Goal: Communication & Community: Answer question/provide support

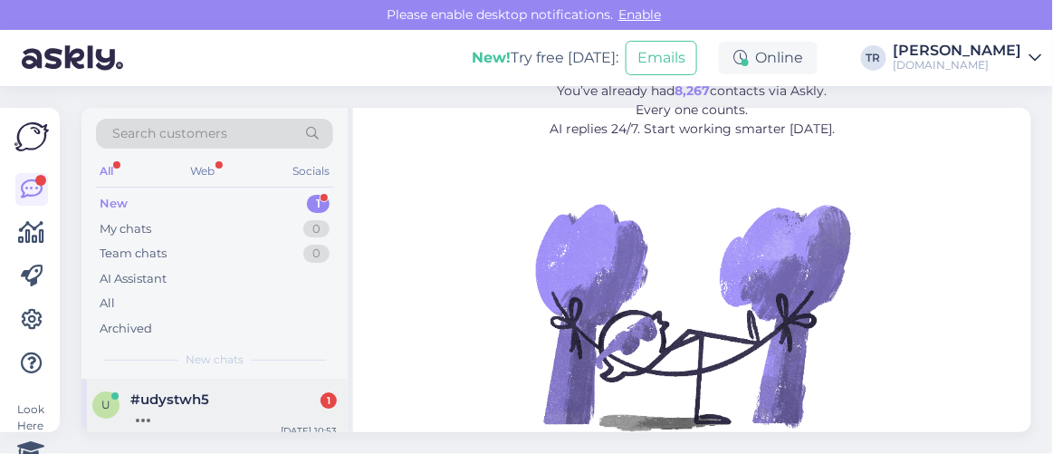
click at [216, 395] on div "#udystwh5 1" at bounding box center [233, 399] width 206 height 16
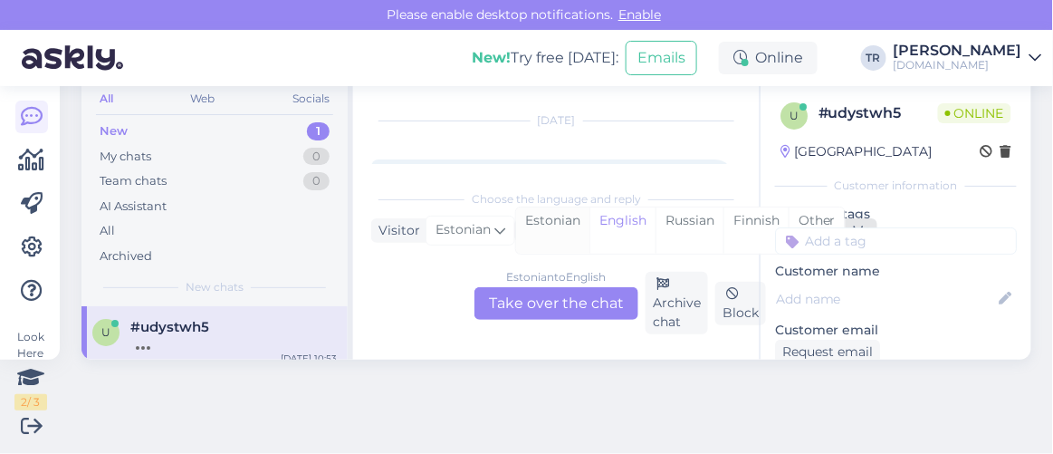
click at [570, 232] on div "Estonian" at bounding box center [552, 230] width 73 height 46
click at [584, 299] on div "Estonian to Estonian Take over the chat" at bounding box center [557, 303] width 164 height 33
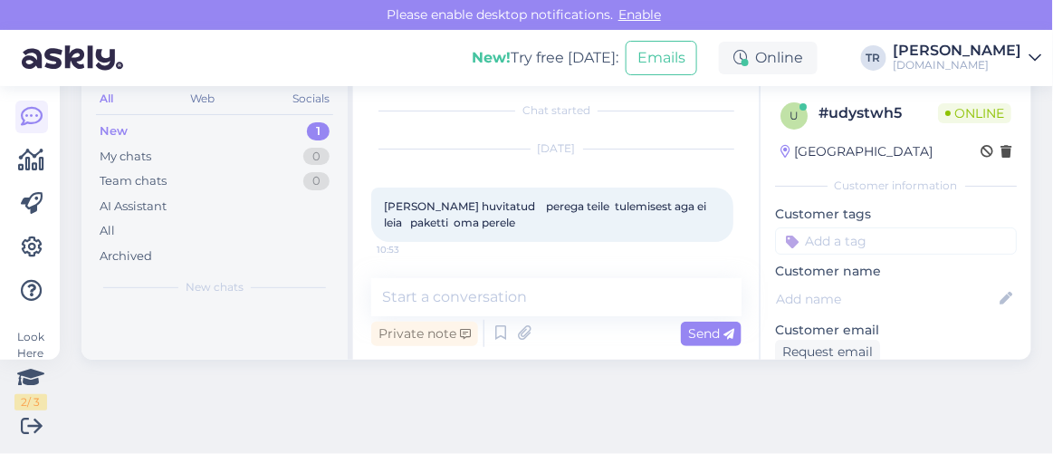
scroll to position [8, 0]
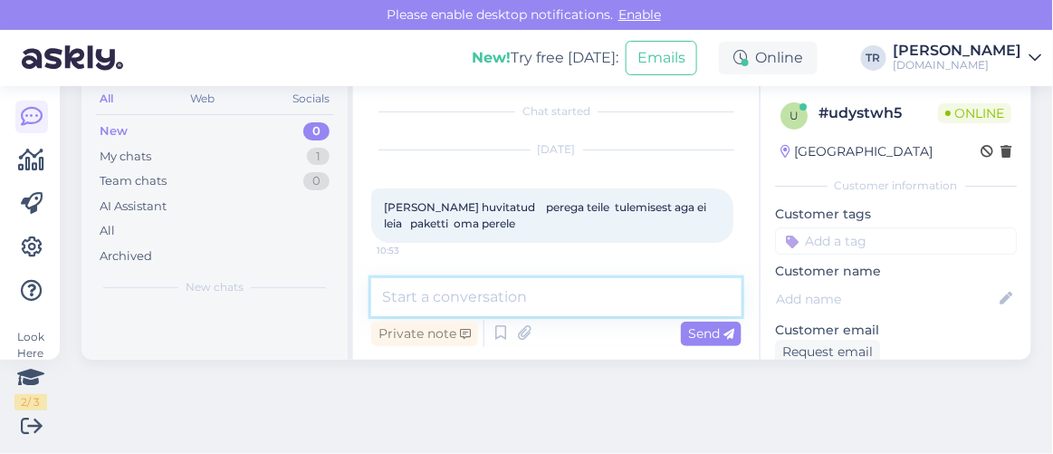
click at [605, 294] on textarea at bounding box center [556, 297] width 370 height 38
type textarea "Tere"
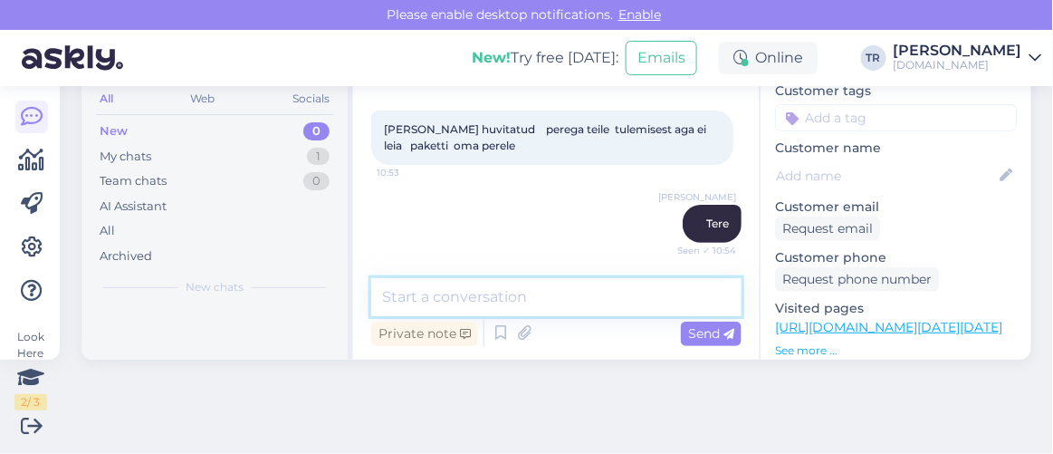
scroll to position [164, 0]
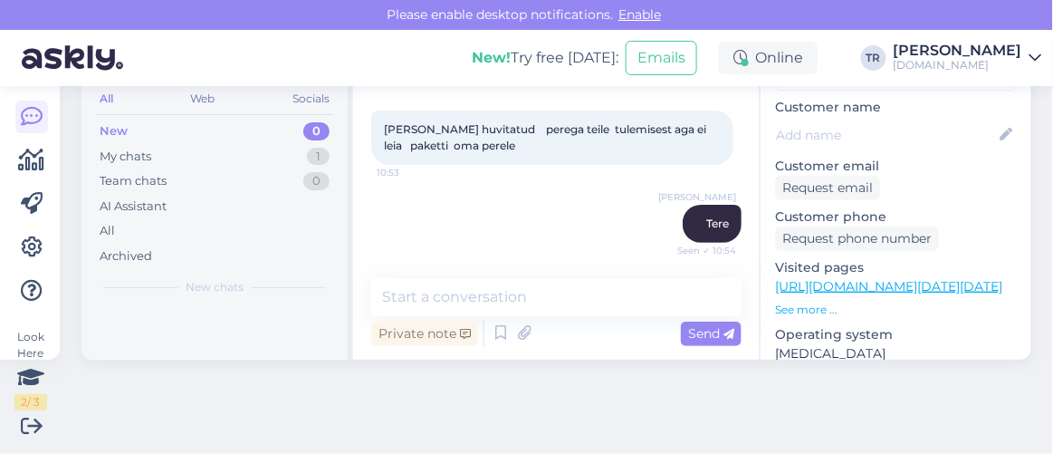
click at [868, 280] on link "https://hookusbookus.com/et/hotell/torva-veemonula/227;dateArrival=2025-10-13;d…" at bounding box center [888, 286] width 227 height 16
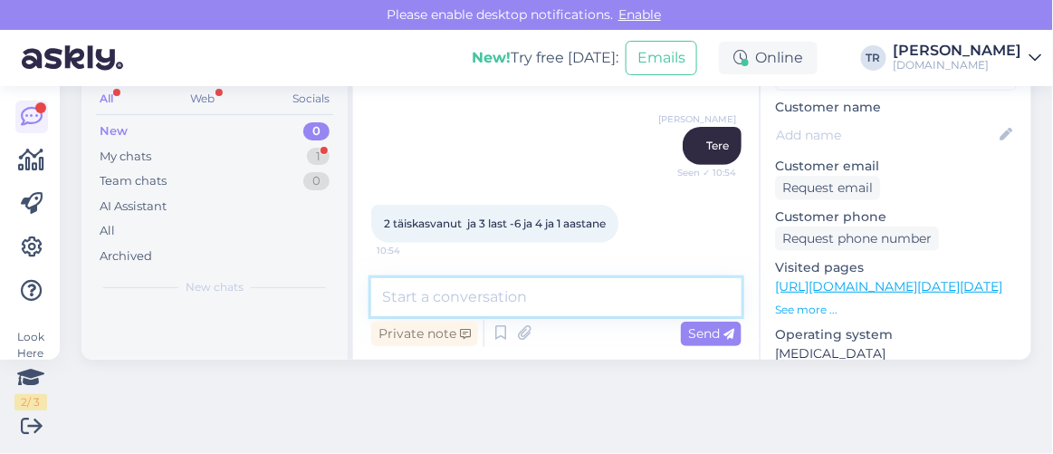
click at [537, 298] on textarea at bounding box center [556, 297] width 370 height 38
click at [569, 296] on textarea "Palun" at bounding box center [556, 297] width 370 height 38
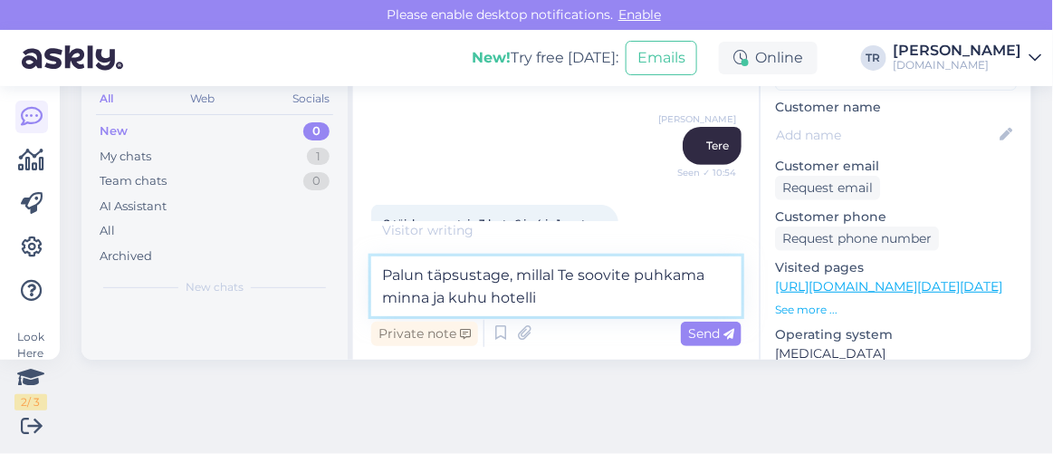
type textarea "Palun täpsustage, millal Te soovite puhkama minna ja kuhu hotelli?"
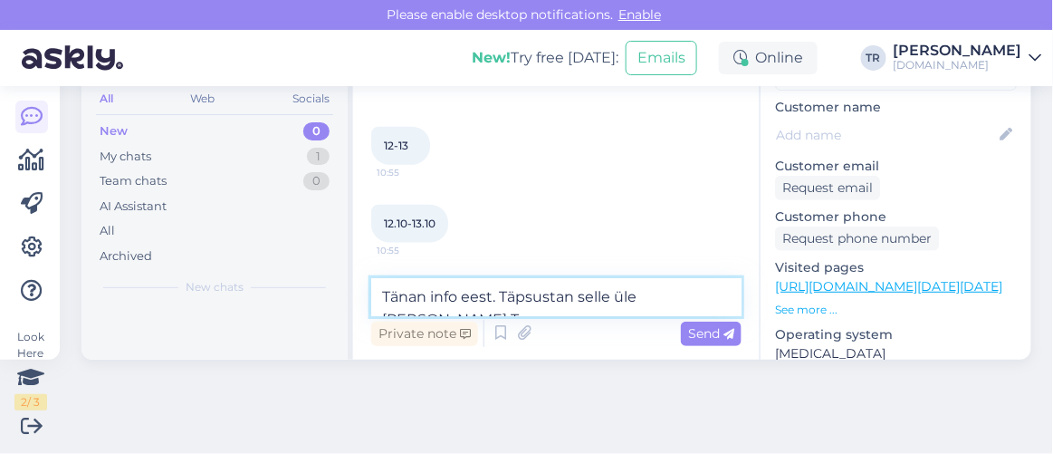
scroll to position [511, 0]
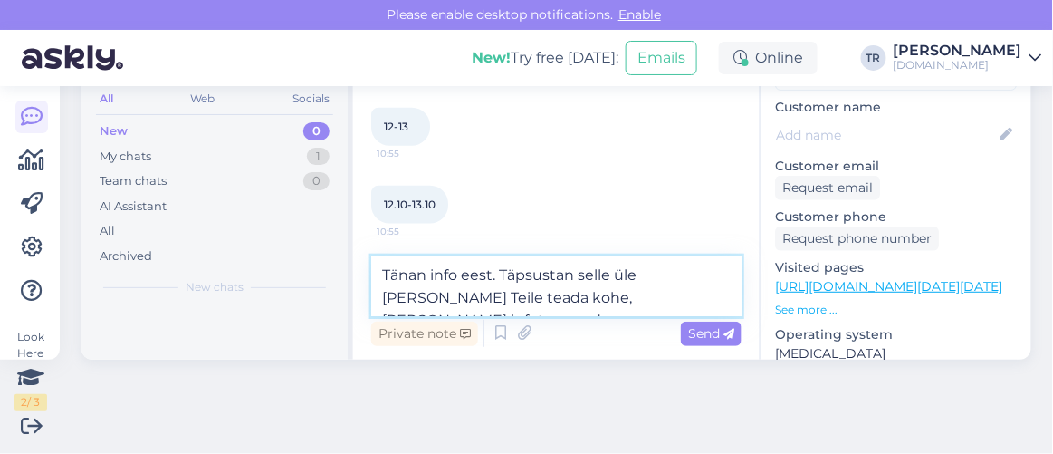
type textarea "Tänan info eest. Täpsustan selle üle ja annan Teile teada kohe, kui olen infot …"
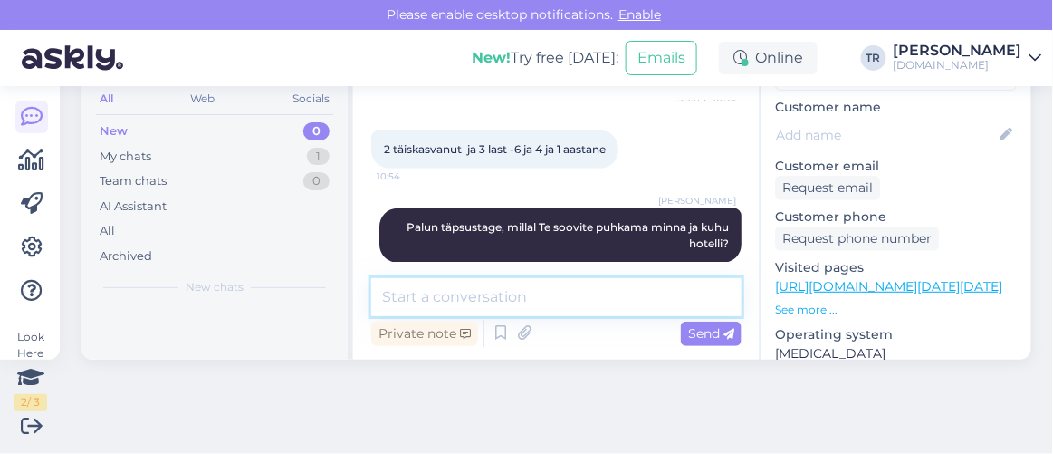
scroll to position [175, 0]
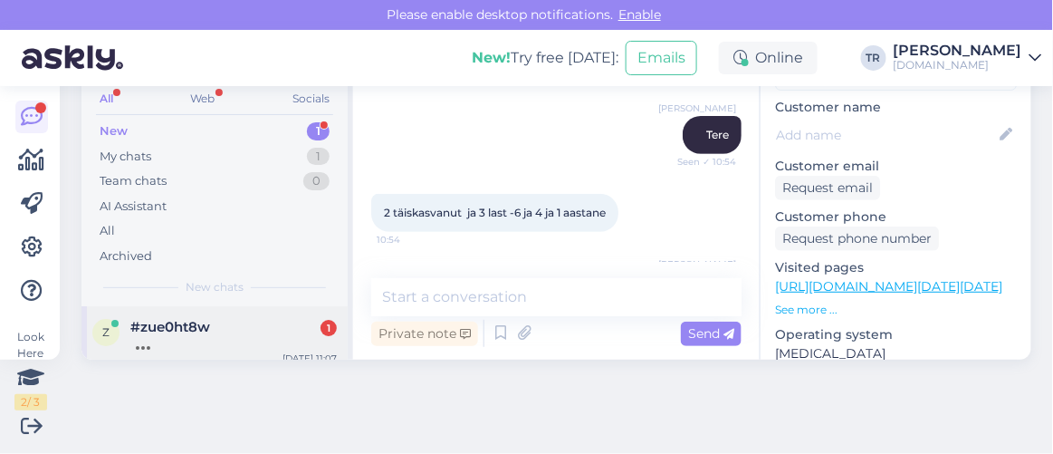
click at [216, 313] on div "z #zue0ht8w 1 Oct 3 11:07" at bounding box center [215, 338] width 266 height 65
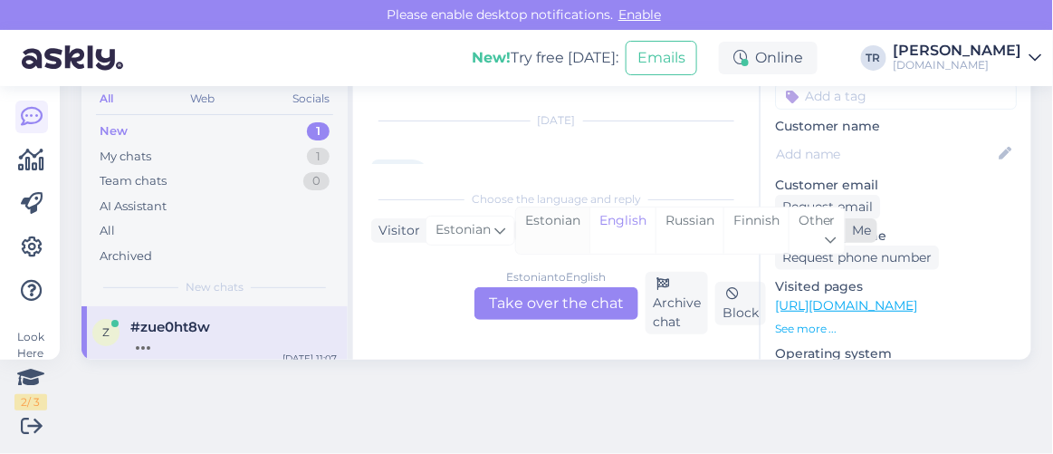
click at [539, 226] on div "Estonian" at bounding box center [552, 230] width 73 height 46
click at [560, 307] on div "Estonian to Estonian Take over the chat" at bounding box center [557, 303] width 164 height 33
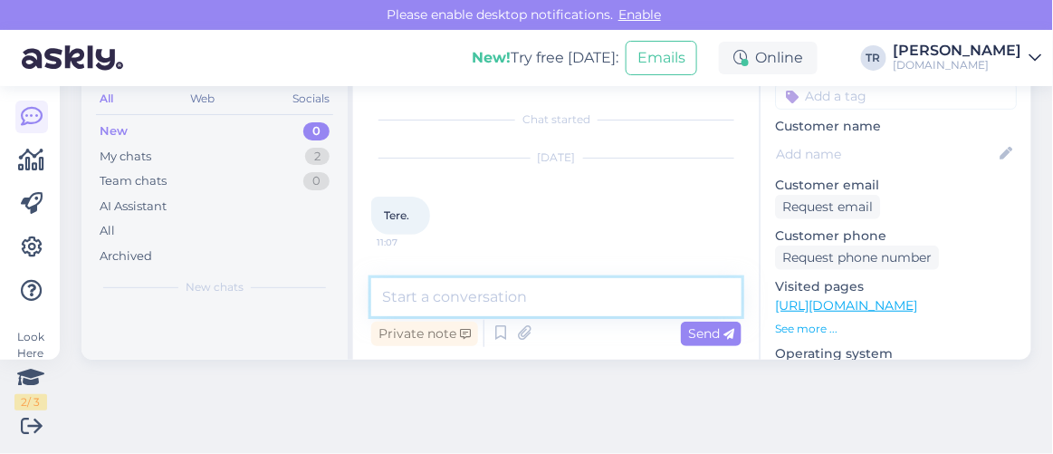
click at [552, 285] on textarea at bounding box center [556, 297] width 370 height 38
type textarea "Tere. Kuidas saan abiks olla?"
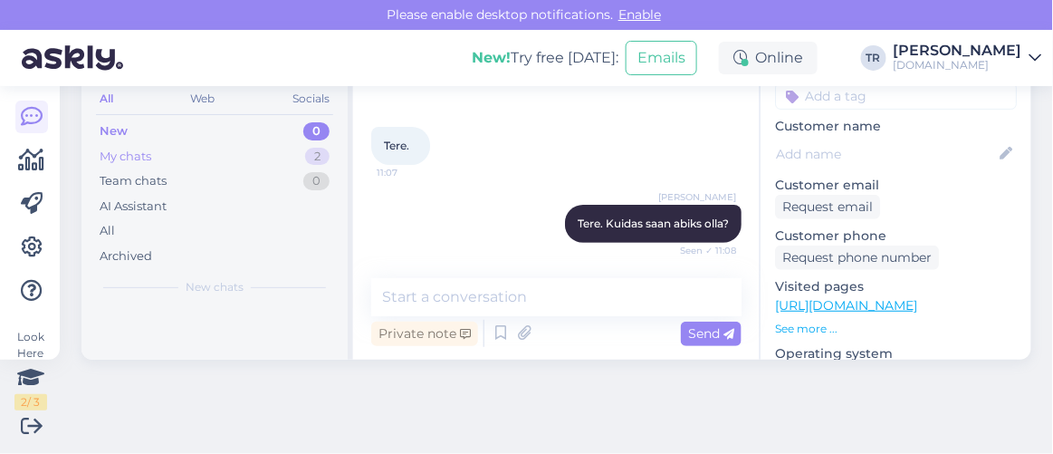
click at [151, 155] on div "My chats" at bounding box center [126, 157] width 52 height 18
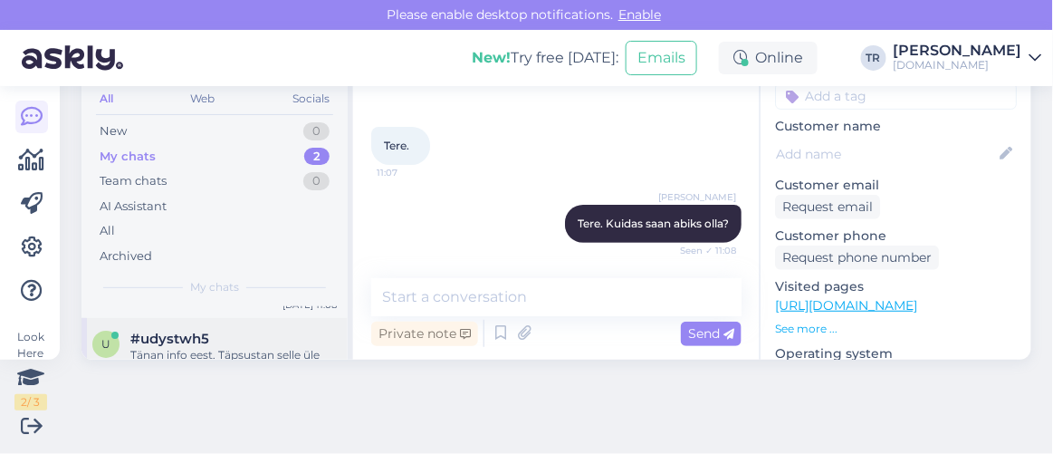
scroll to position [91, 0]
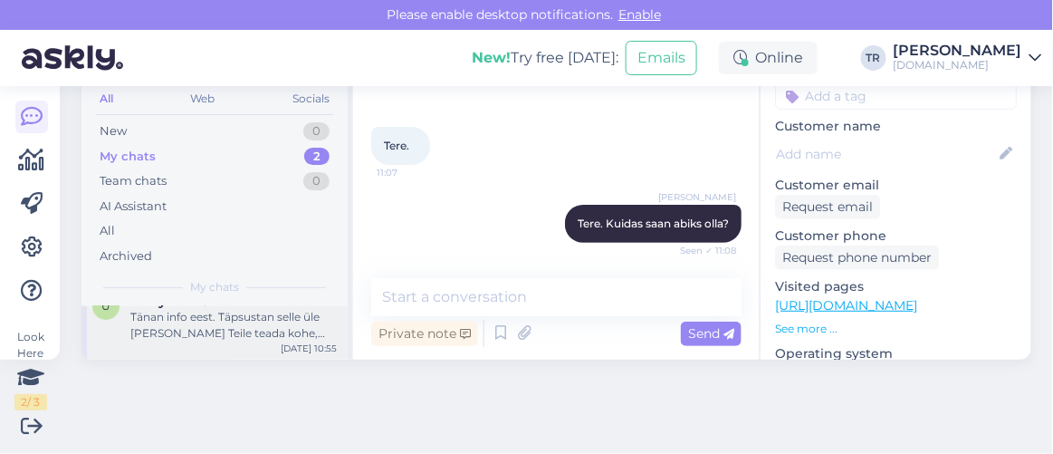
click at [231, 311] on div "Tänan info eest. Täpsustan selle üle ja annan Teile teada kohe, kui olen infot …" at bounding box center [233, 325] width 206 height 33
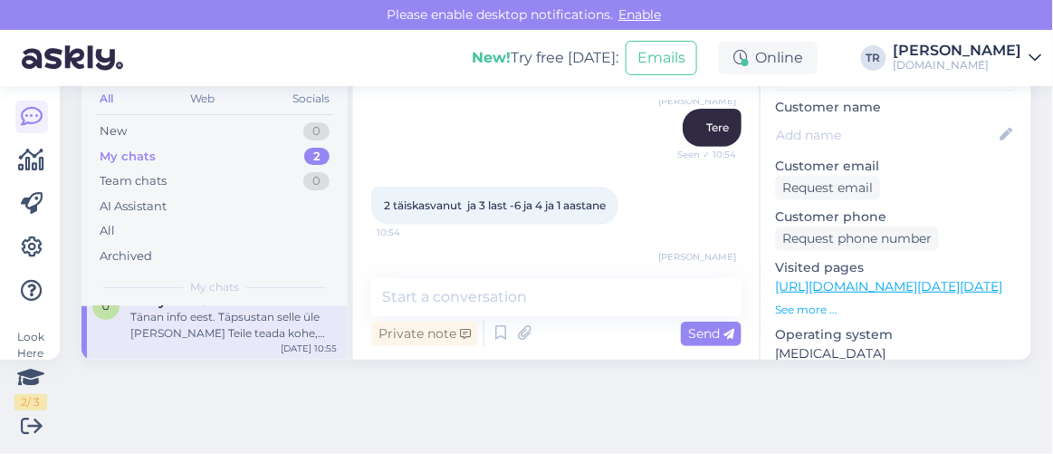
scroll to position [92, 0]
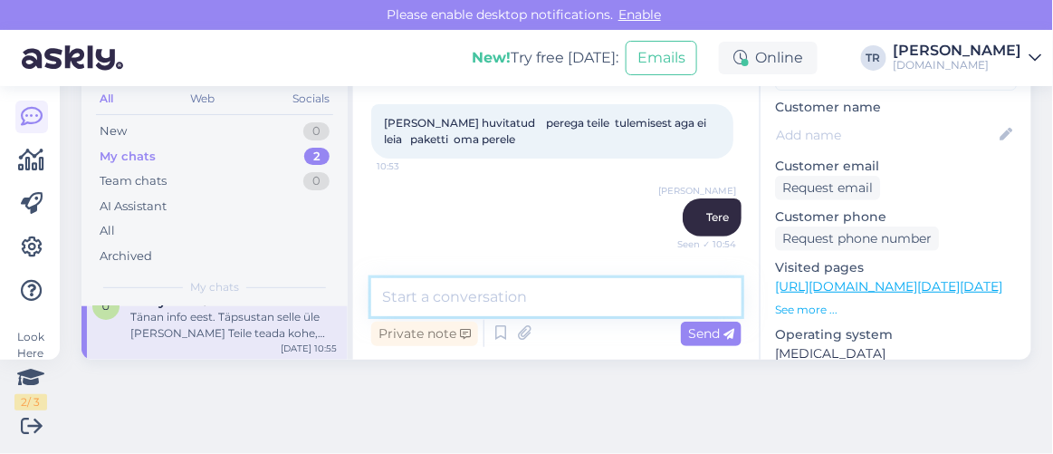
click at [565, 293] on textarea at bounding box center [556, 297] width 370 height 38
paste textarea "https://hookusbookus.com/et/hotellid-spaad/torva-veemonula/veemonulemine-perele…"
type textarea "Saate broneerida paketi: https://hookusbookus.com/et/hotellid-spaad/torva-veemo…"
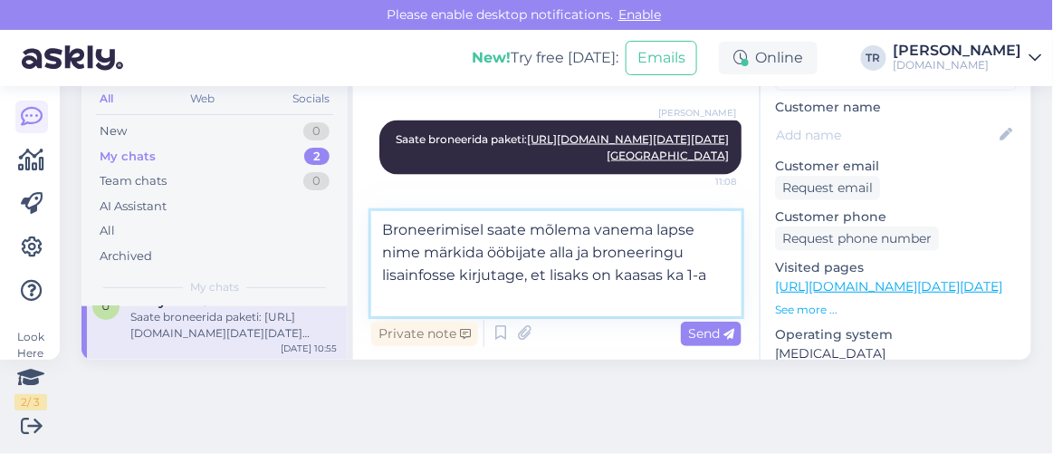
scroll to position [992, 0]
type textarea "Broneerimisel saate mõlema vanema lapse nime märkida ööbijate alla ja broneerin…"
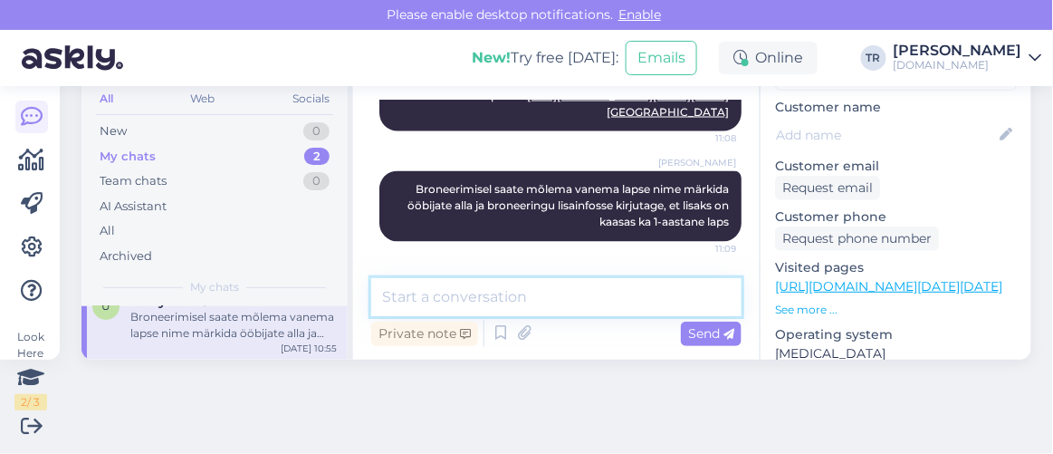
scroll to position [1035, 0]
type textarea "1-aastane laps saab magada kaisus lisatasuta."
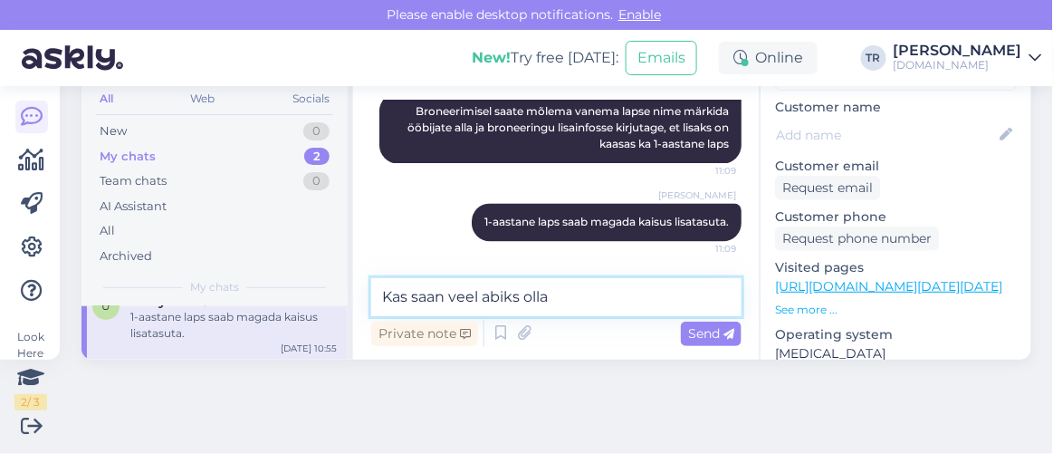
type textarea "Kas saan veel abiks olla?"
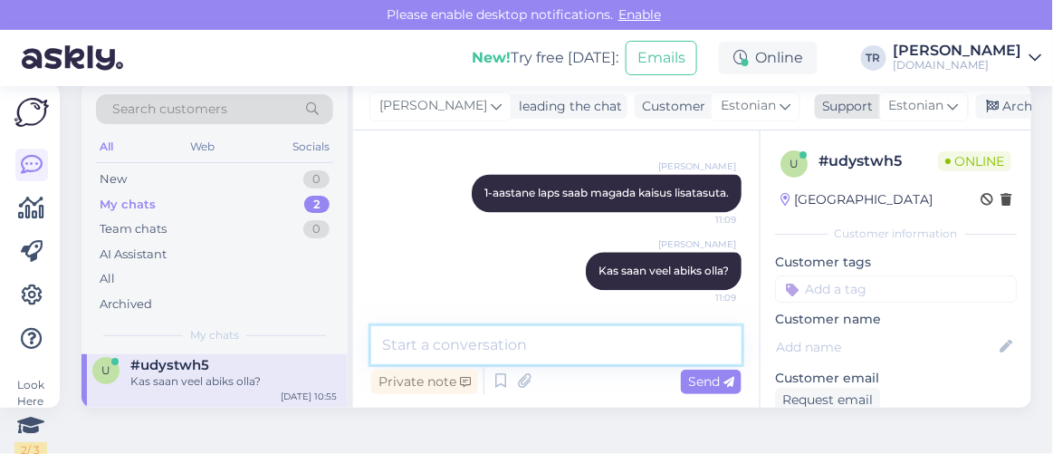
scroll to position [0, 0]
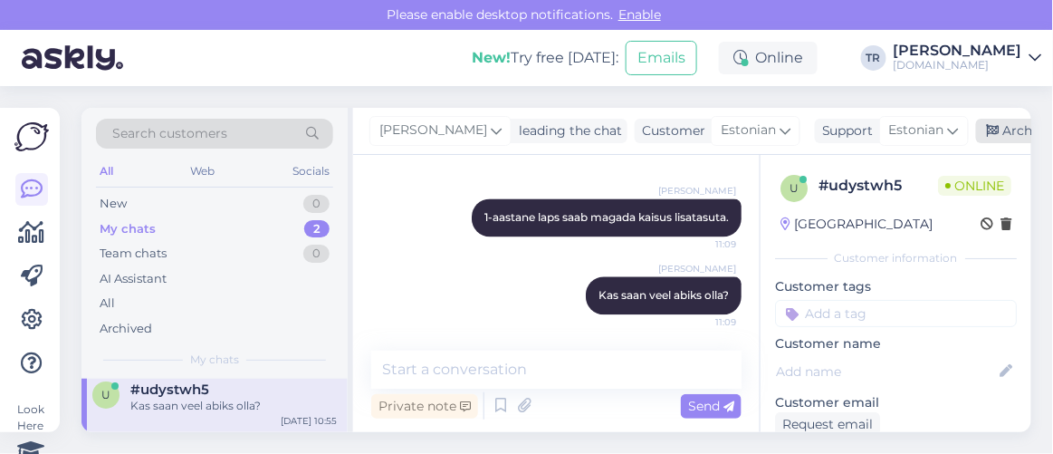
click at [979, 128] on div "Archive chat" at bounding box center [1033, 131] width 114 height 24
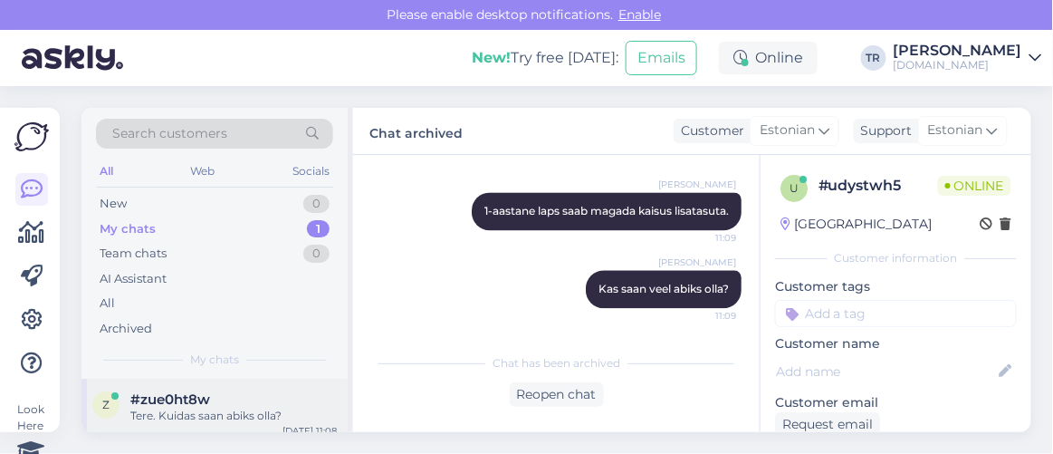
click at [213, 415] on div "Tere. Kuidas saan abiks olla?" at bounding box center [233, 416] width 206 height 16
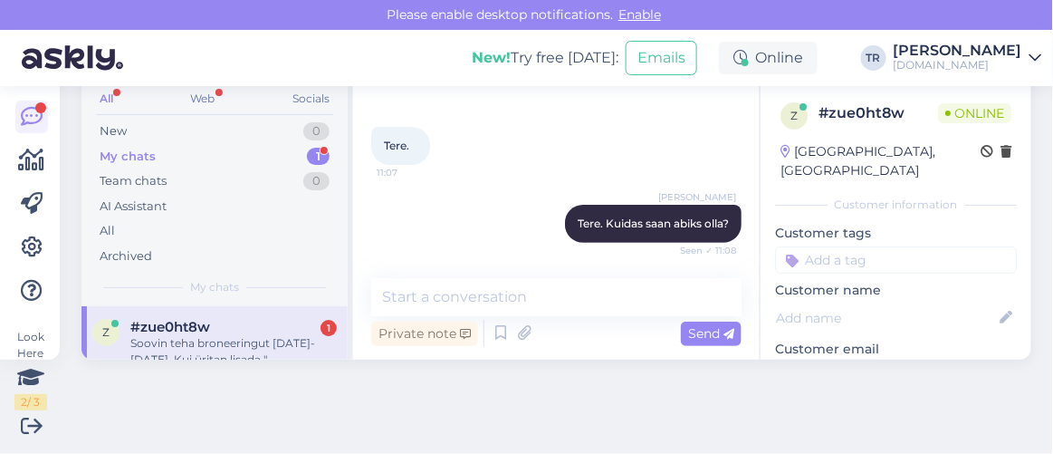
scroll to position [197, 0]
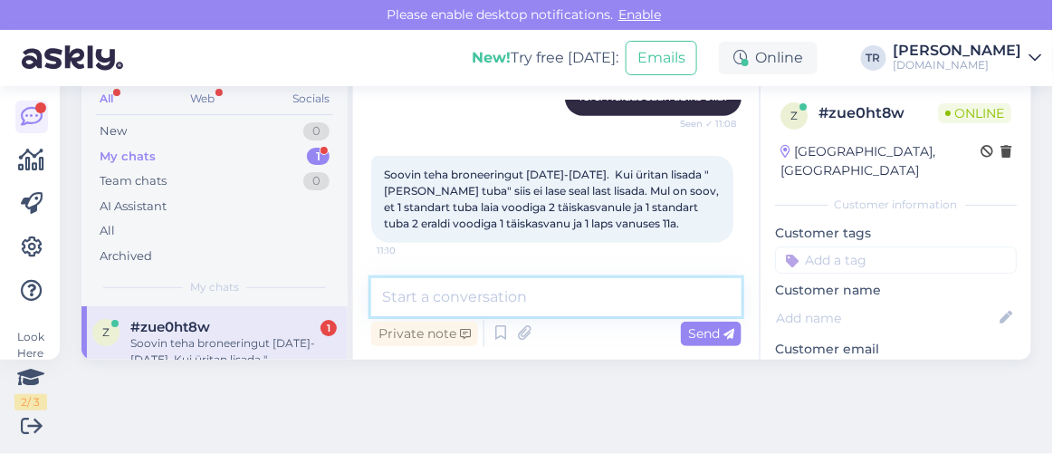
click at [498, 292] on textarea at bounding box center [556, 297] width 370 height 38
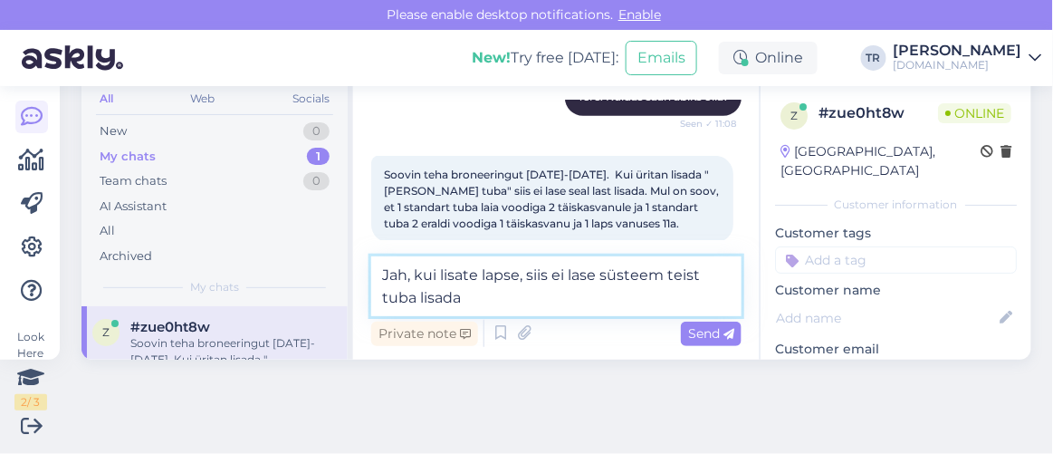
type textarea "Jah, kui lisate lapse, siis ei lase süsteem teist tuba lisada."
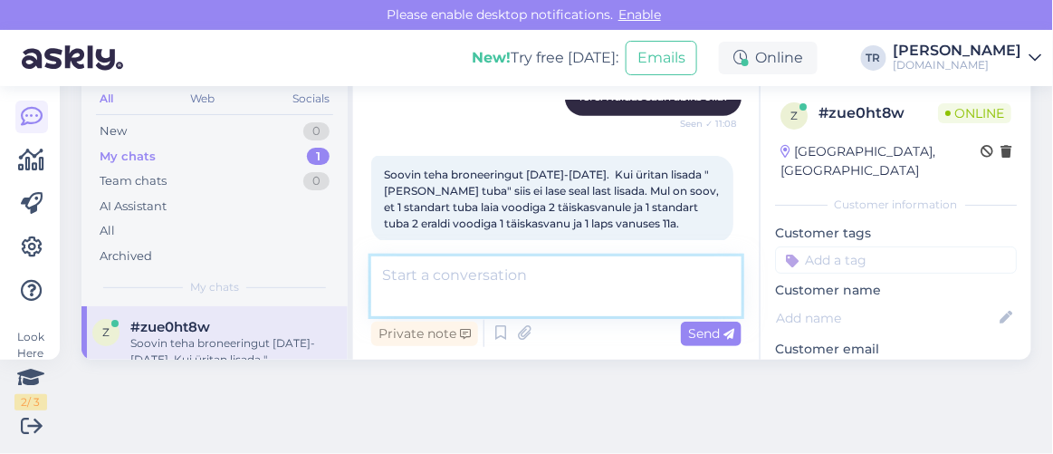
scroll to position [274, 0]
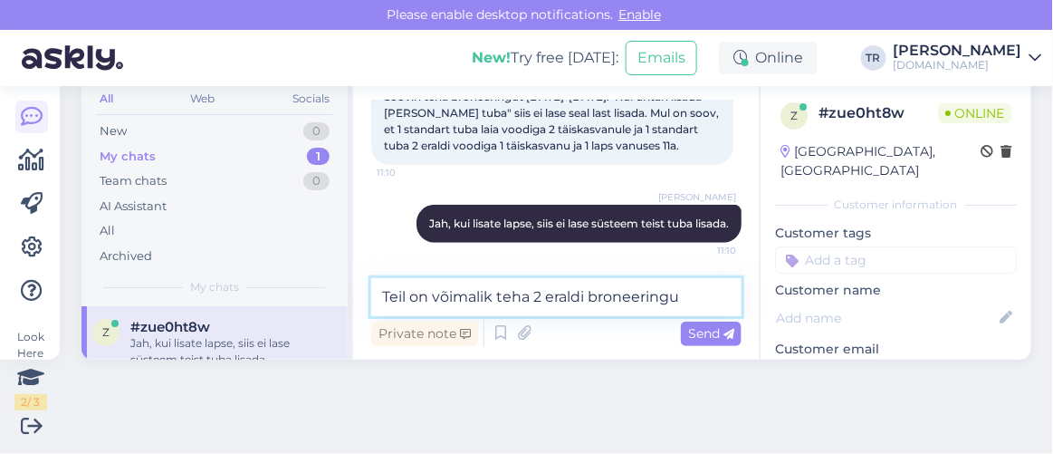
type textarea "Teil on võimalik teha 2 eraldi broneeringut"
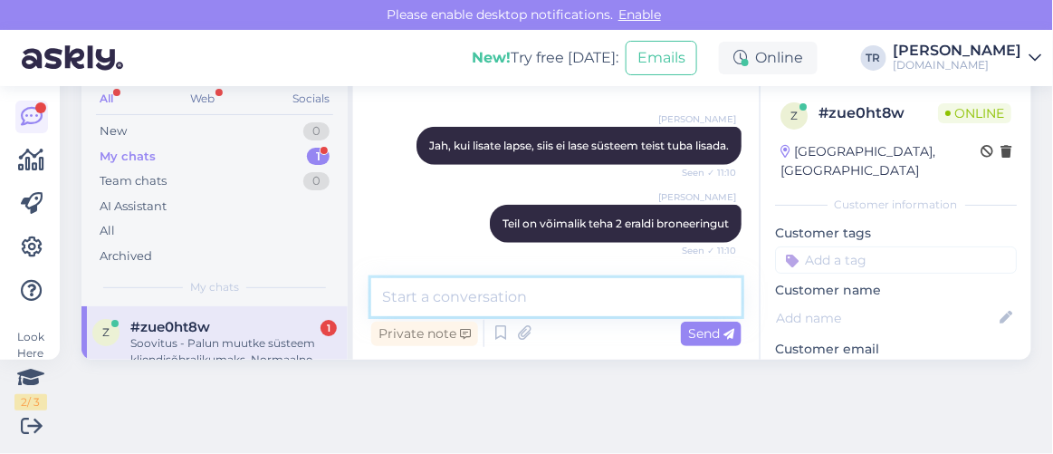
scroll to position [446, 0]
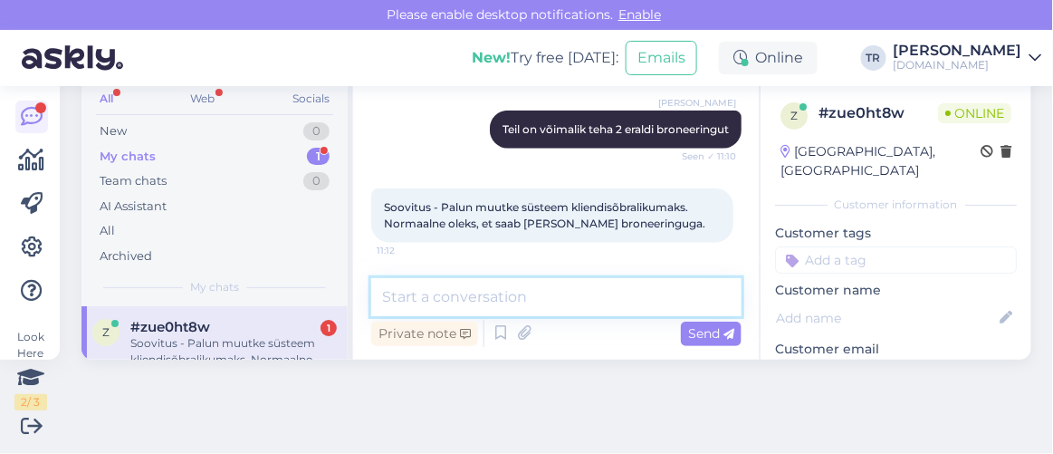
click at [566, 294] on textarea at bounding box center [556, 297] width 370 height 38
click at [565, 293] on textarea at bounding box center [556, 297] width 370 height 38
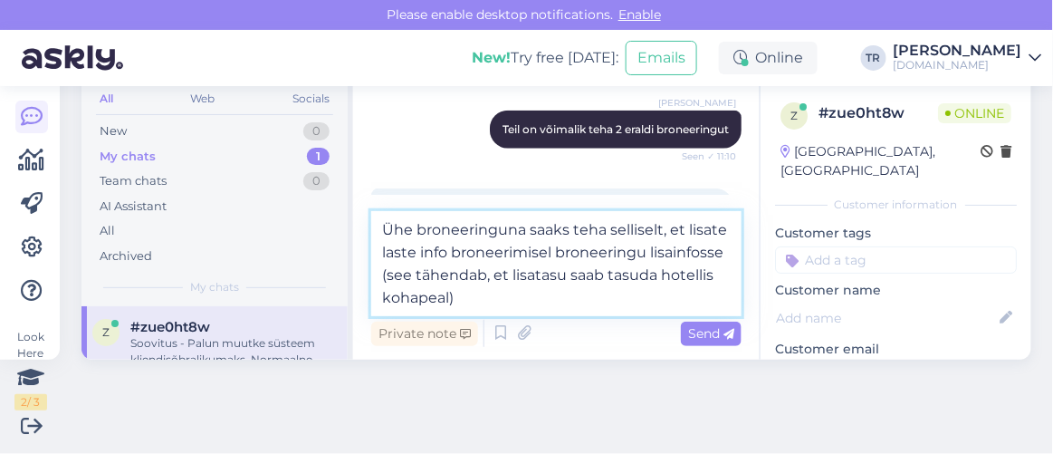
type textarea "Ühe broneeringuna saaks teha selliselt, et lisate laste info broneerimisel bron…"
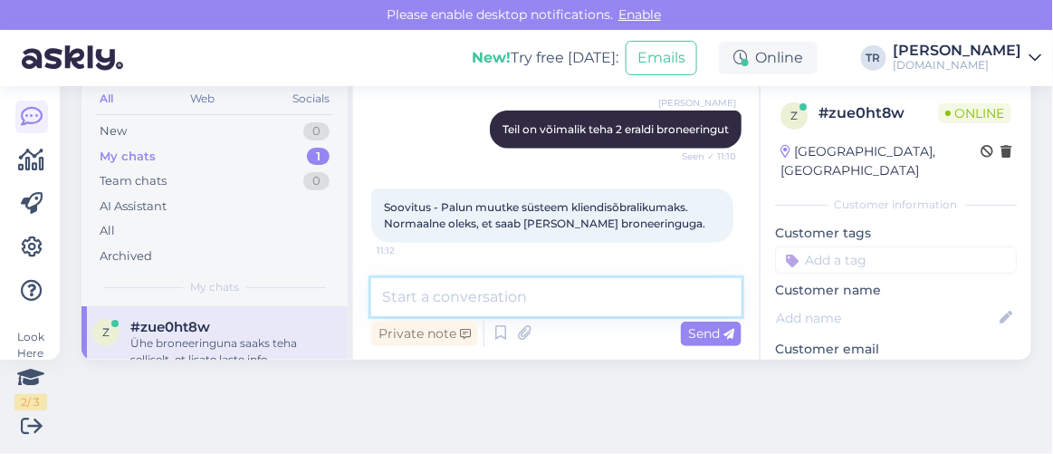
scroll to position [557, 0]
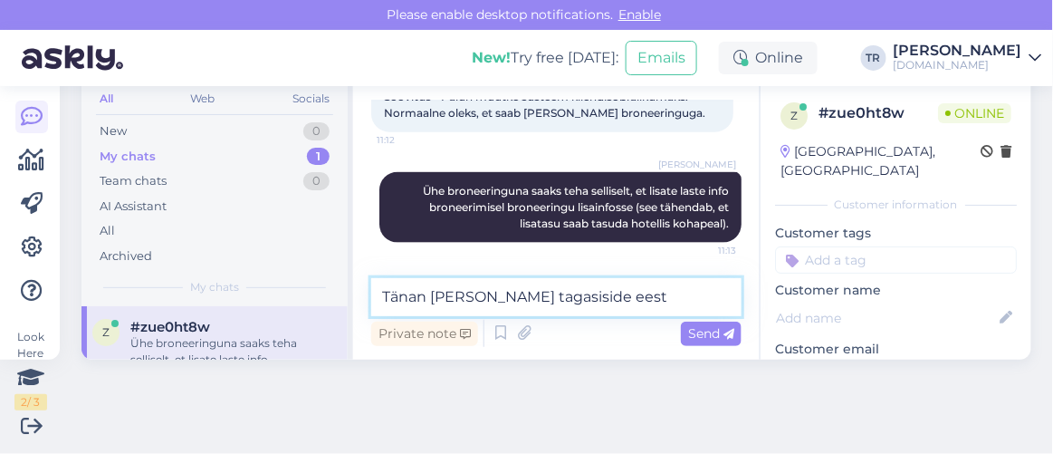
type textarea "Tänan Teid tagasiside eest!"
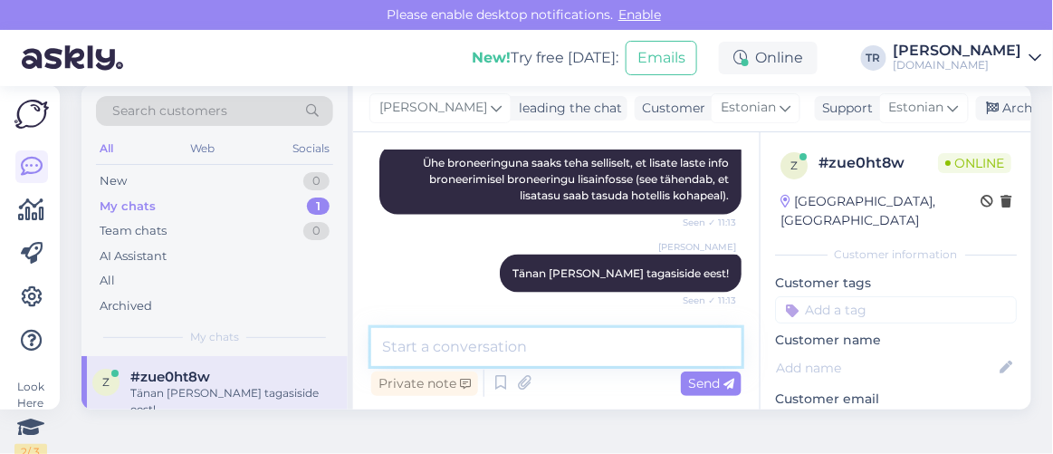
scroll to position [0, 0]
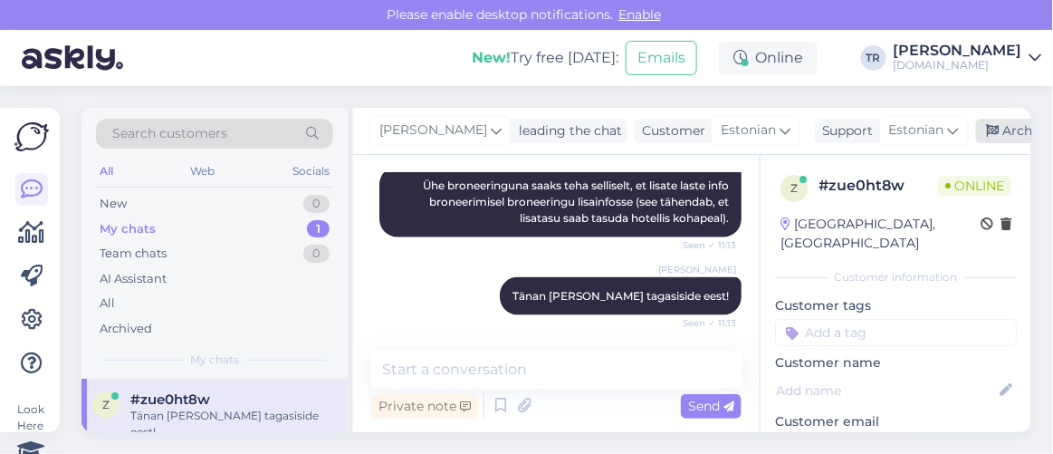
click at [976, 130] on div "Archive chat" at bounding box center [1033, 131] width 114 height 24
